Goal: Information Seeking & Learning: Learn about a topic

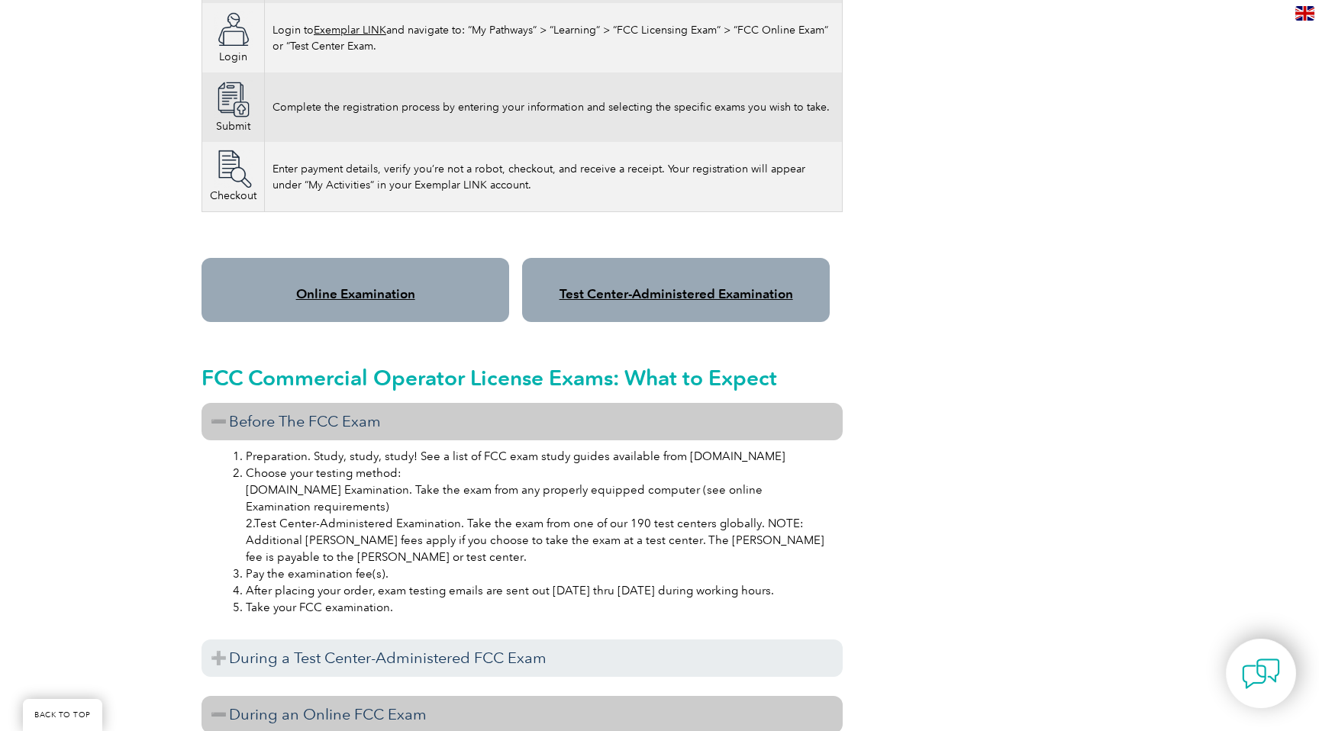
scroll to position [1091, 0]
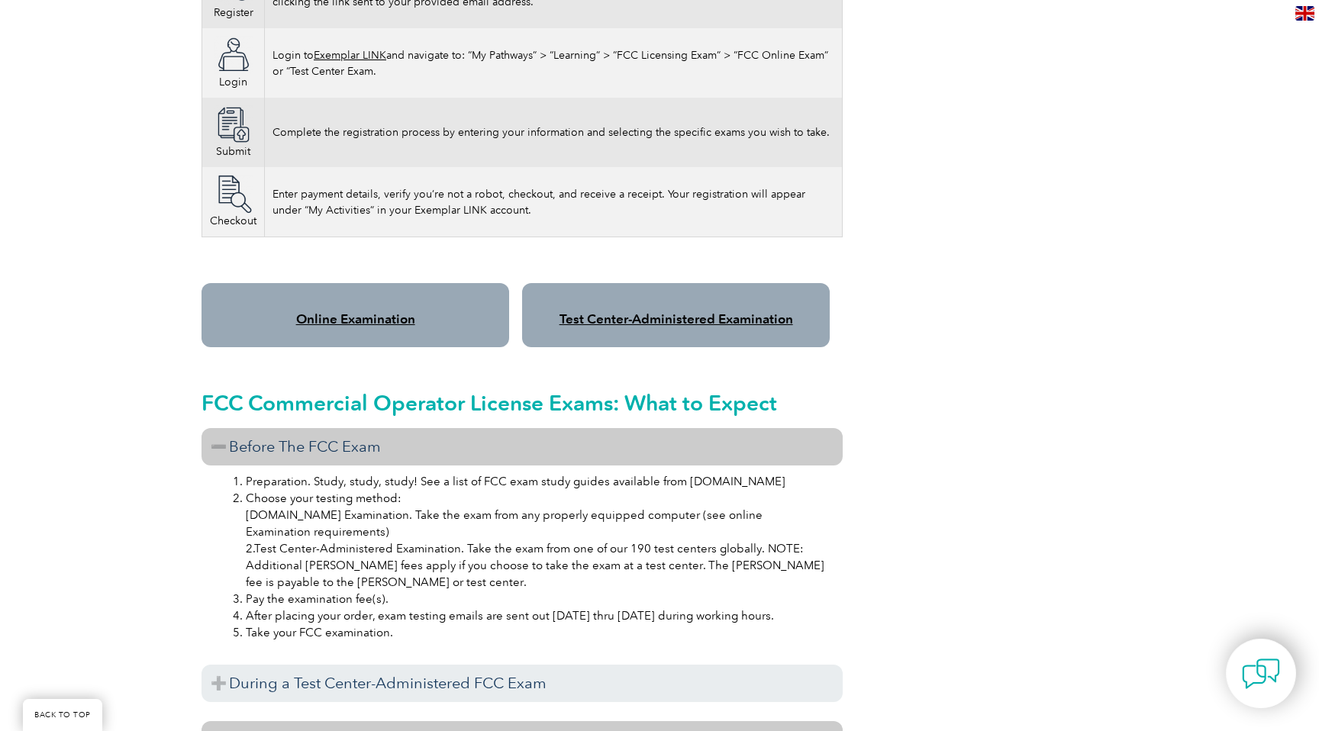
click at [366, 311] on link "Online Examination" at bounding box center [355, 318] width 119 height 15
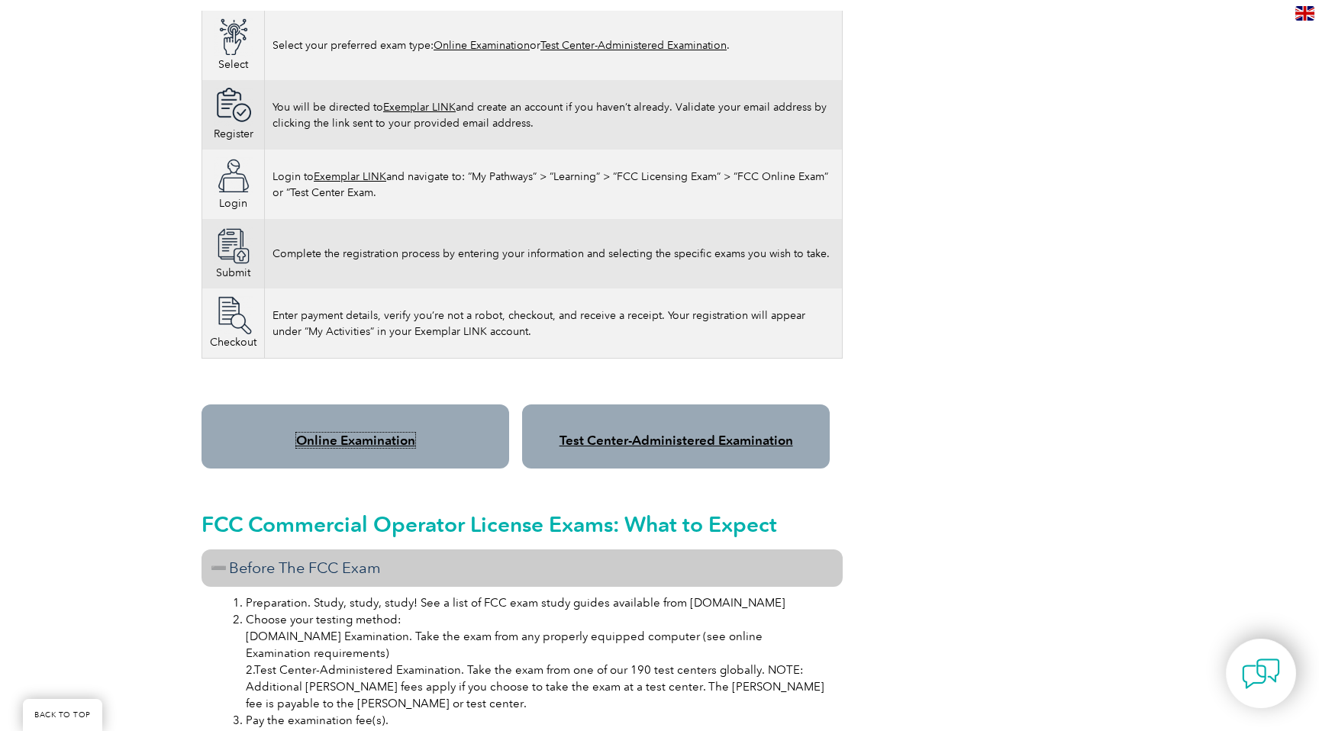
scroll to position [922, 0]
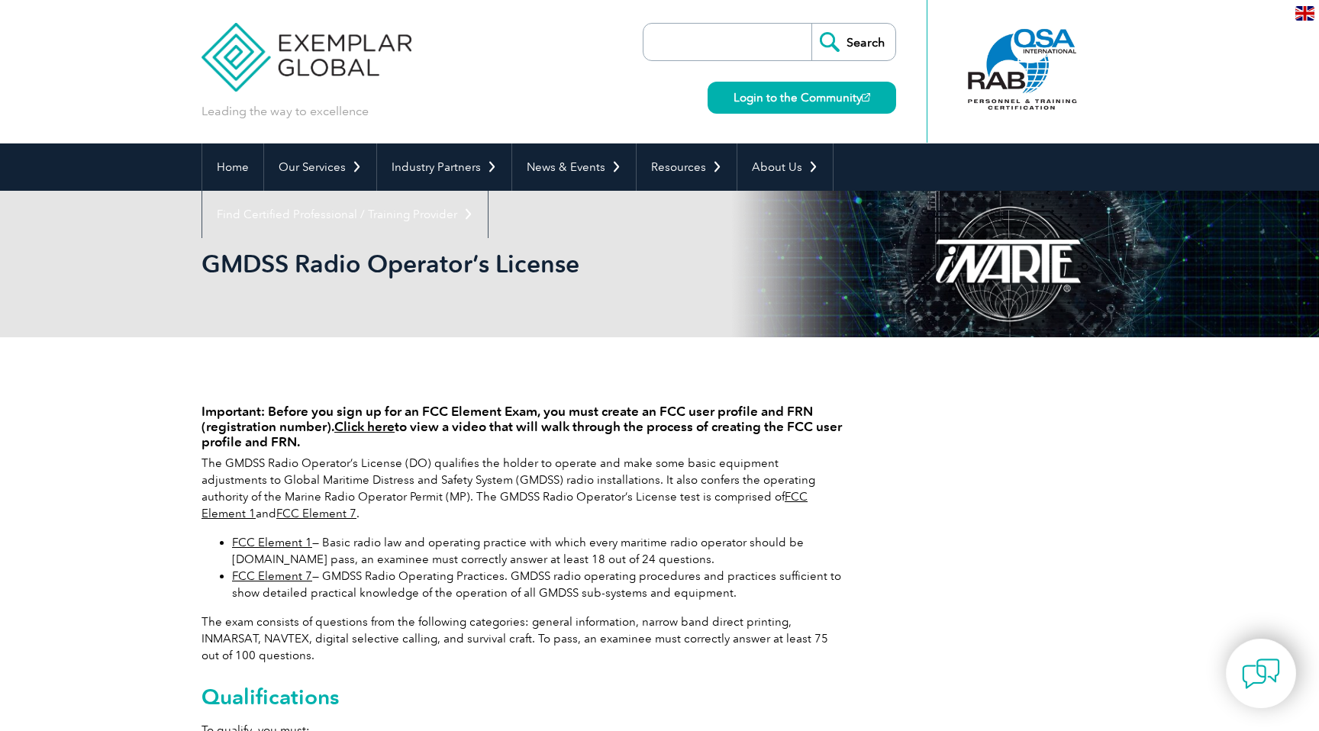
scroll to position [61, 0]
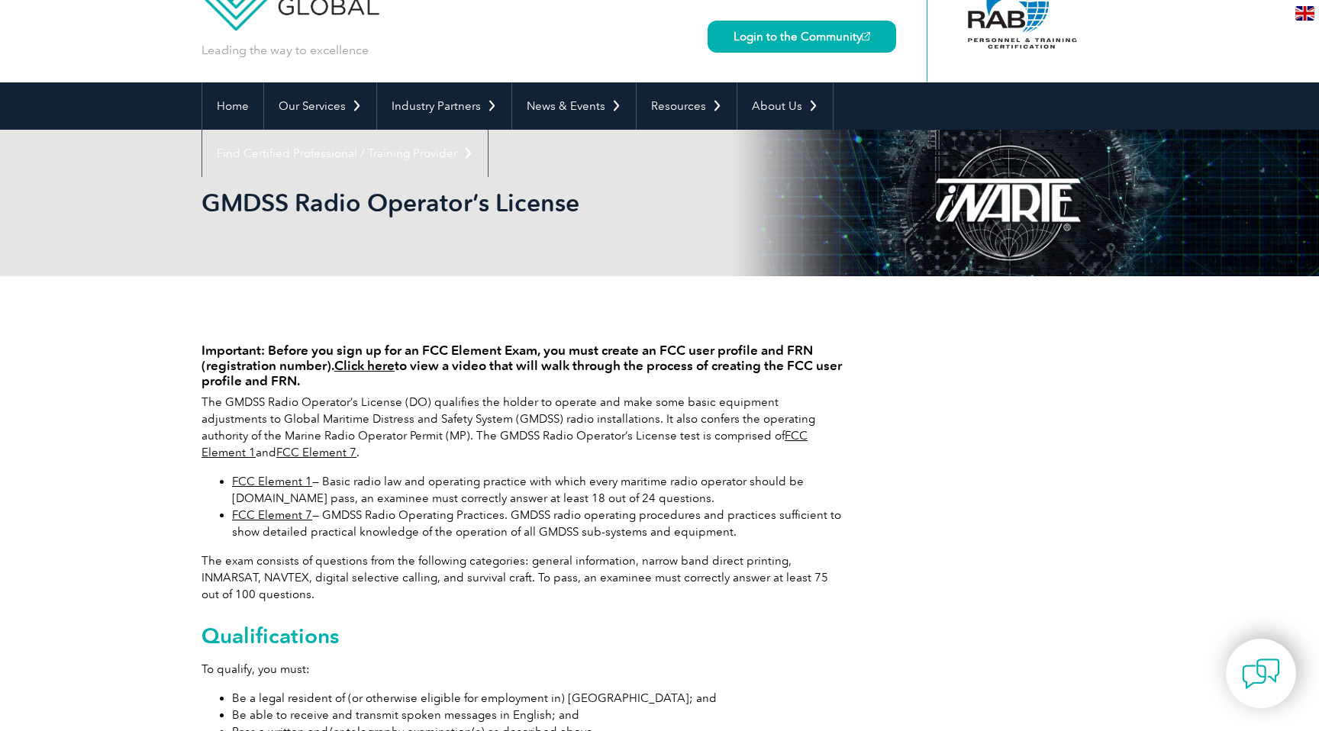
click at [733, 436] on link "FCC Element 1" at bounding box center [505, 444] width 606 height 31
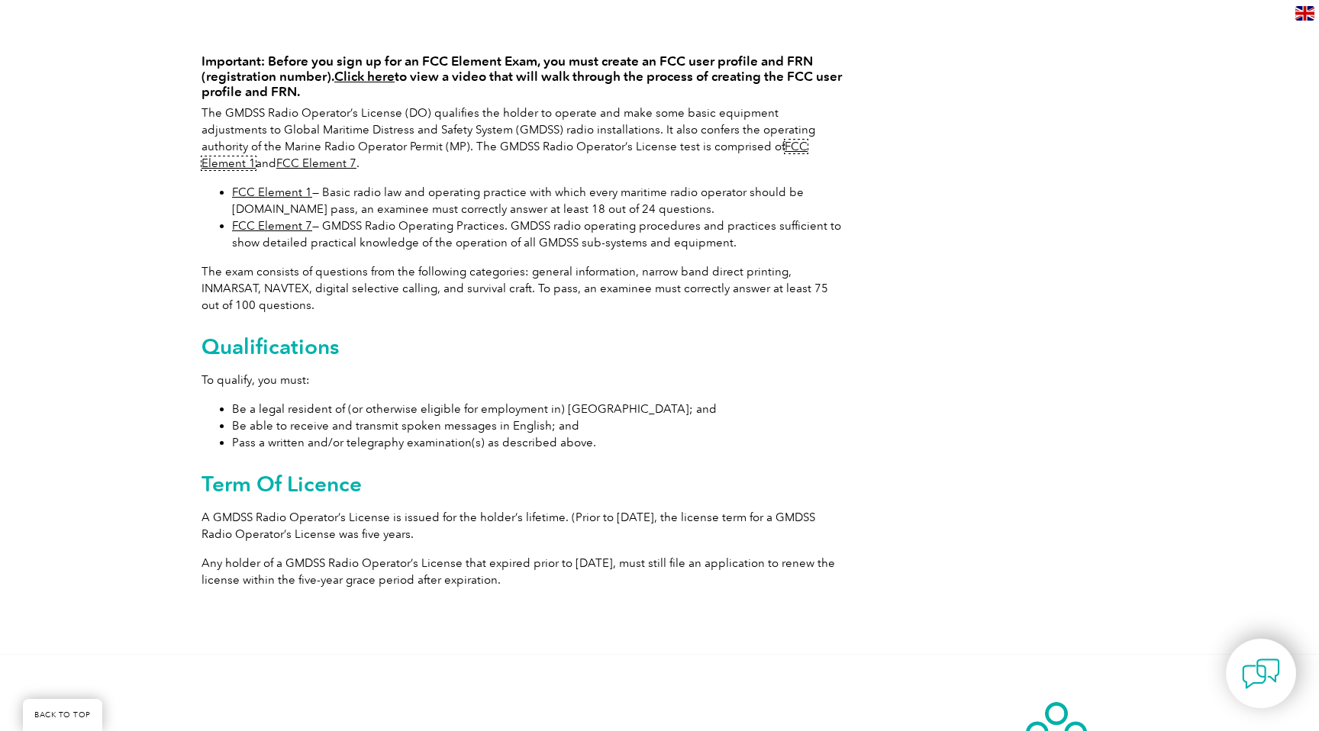
scroll to position [298, 0]
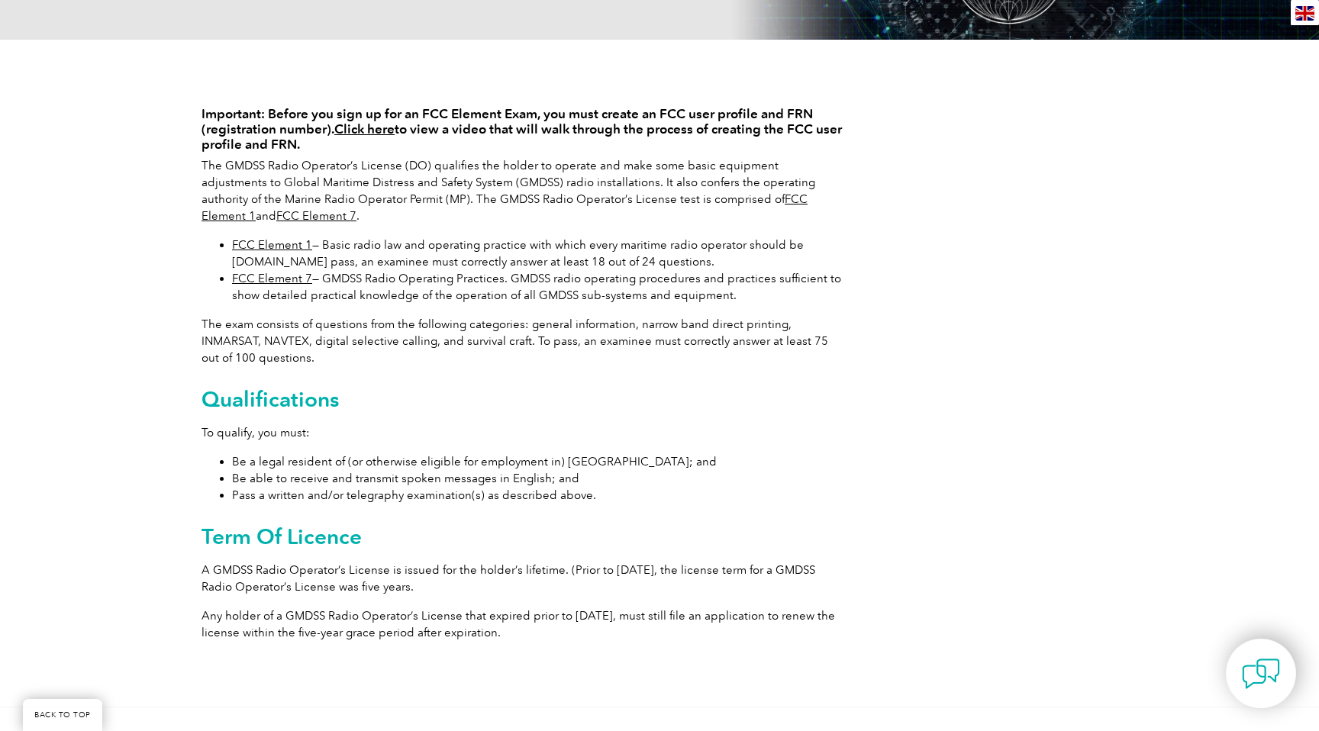
click at [363, 131] on link "Click here" at bounding box center [364, 128] width 60 height 15
